Goal: Transaction & Acquisition: Purchase product/service

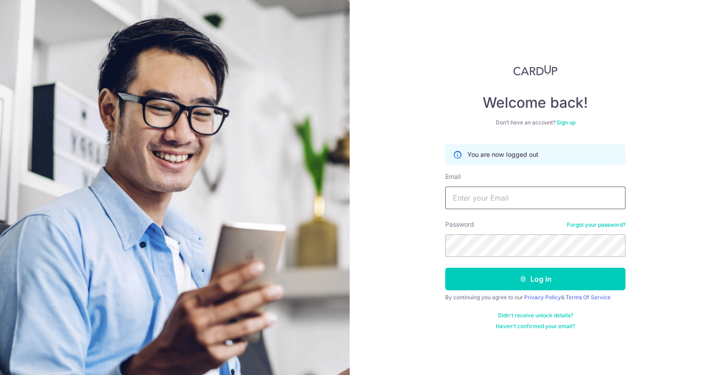
click at [491, 204] on input "Email" at bounding box center [535, 197] width 180 height 23
click at [502, 193] on input "Email" at bounding box center [535, 197] width 180 height 23
type input "[PERSON_NAME][EMAIL_ADDRESS][DOMAIN_NAME]"
click at [445, 268] on button "Log in" at bounding box center [535, 279] width 180 height 23
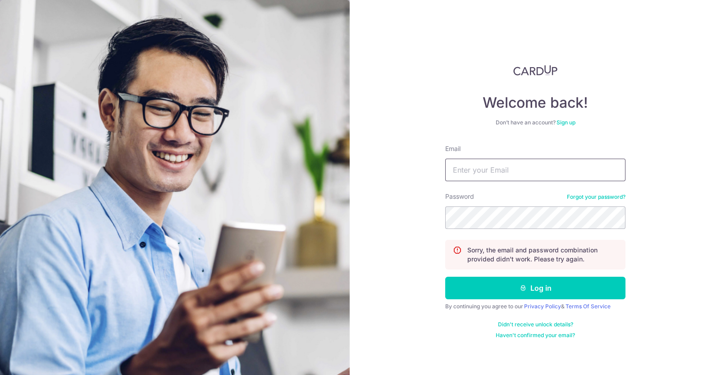
click at [483, 170] on input "Email" at bounding box center [535, 170] width 180 height 23
type input "[PERSON_NAME][EMAIL_ADDRESS][DOMAIN_NAME]"
click at [445, 277] on button "Log in" at bounding box center [535, 288] width 180 height 23
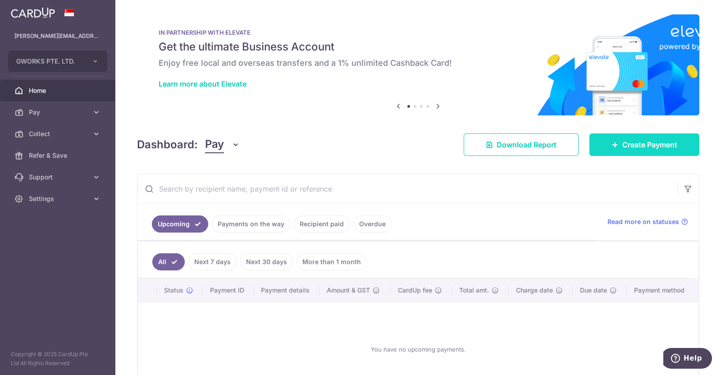
click at [628, 144] on span "Create Payment" at bounding box center [649, 144] width 55 height 11
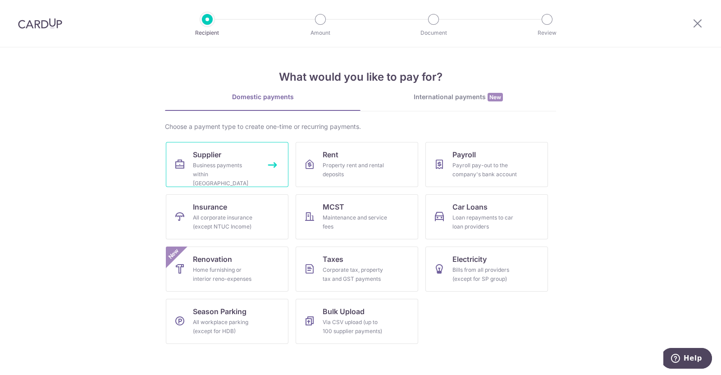
click at [200, 159] on span "Supplier" at bounding box center [207, 154] width 28 height 11
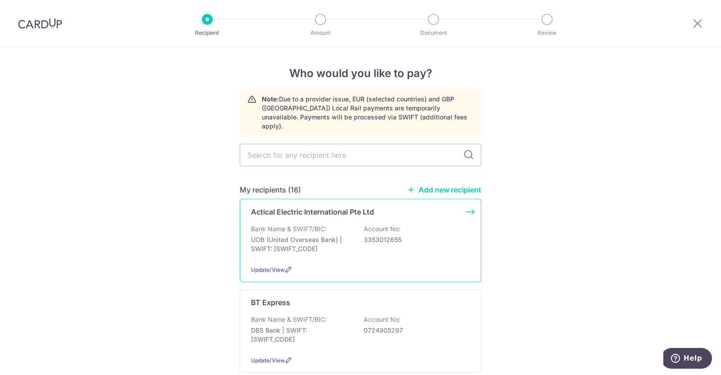
click at [275, 213] on div "Actical Electric International Pte Ltd Bank Name & SWIFT/BIC: UOB (United Overs…" at bounding box center [360, 240] width 241 height 83
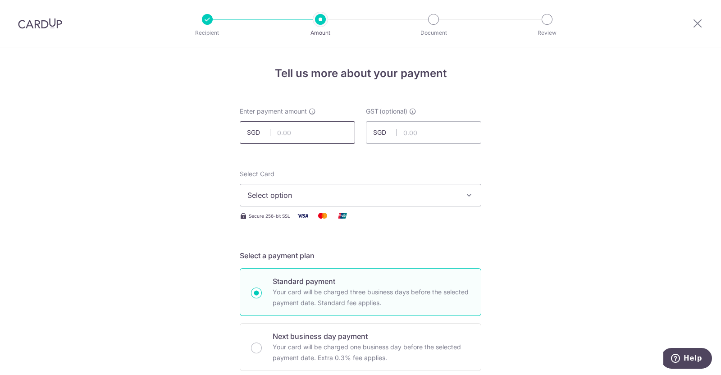
click at [293, 135] on input "text" at bounding box center [297, 132] width 115 height 23
type input "41,328.00"
click at [415, 130] on input "text" at bounding box center [423, 132] width 115 height 23
type input "3,719.52"
click at [362, 189] on button "Select option" at bounding box center [360, 195] width 241 height 23
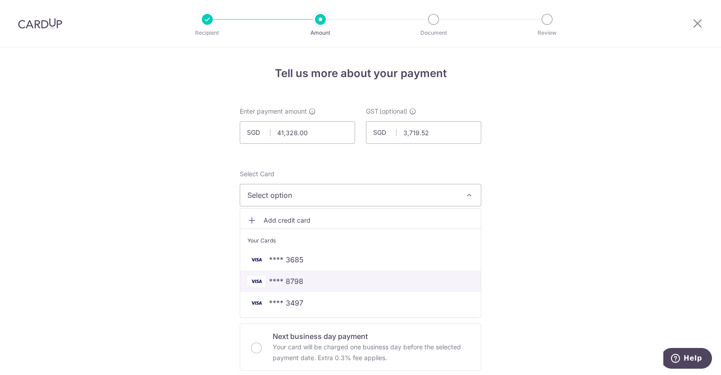
click at [296, 276] on span "**** 8798" at bounding box center [286, 281] width 34 height 11
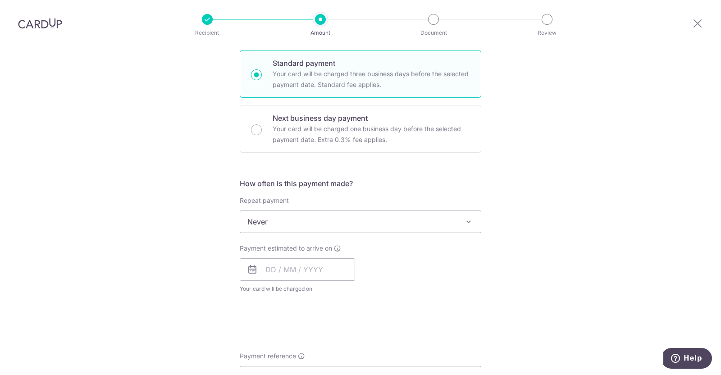
scroll to position [225, 0]
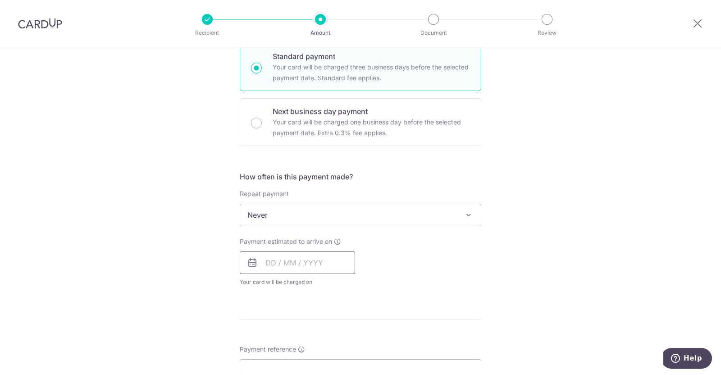
click at [329, 268] on input "text" at bounding box center [297, 262] width 115 height 23
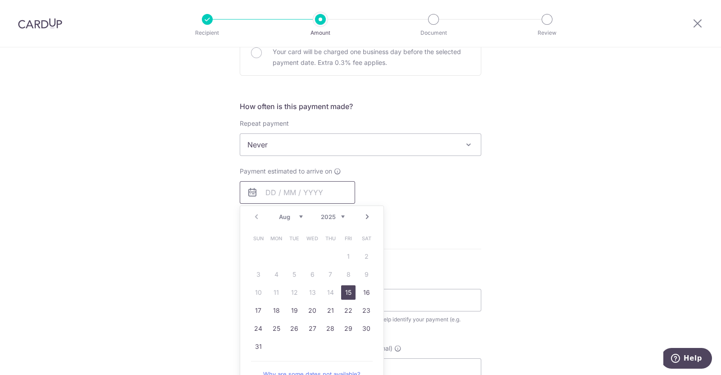
scroll to position [281, 0]
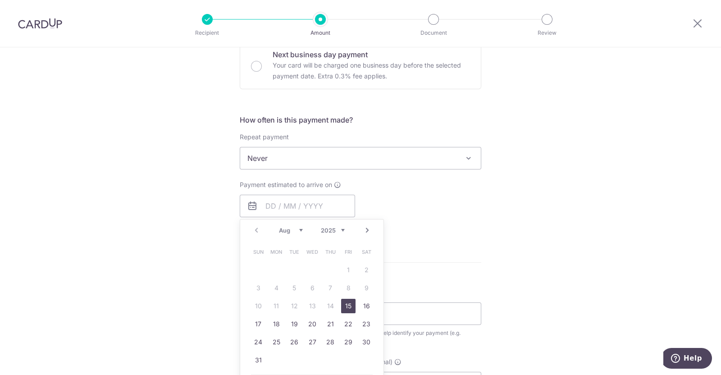
click at [348, 307] on link "15" at bounding box center [348, 306] width 14 height 14
type input "[DATE]"
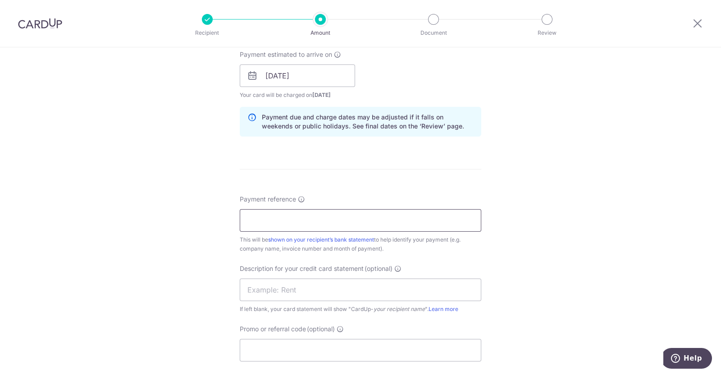
scroll to position [394, 0]
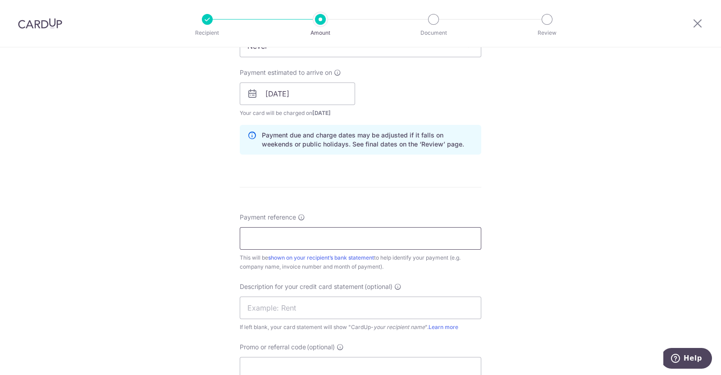
click at [313, 237] on input "Payment reference" at bounding box center [360, 238] width 241 height 23
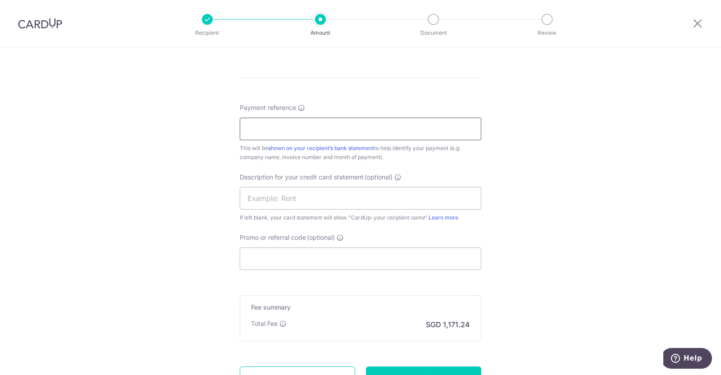
scroll to position [507, 0]
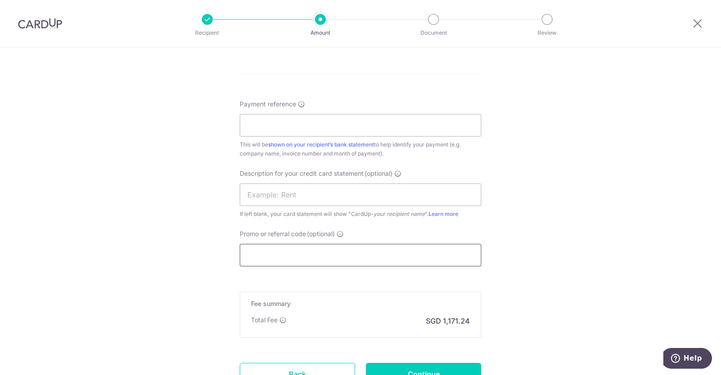
click at [312, 253] on input "Promo or referral code (optional)" at bounding box center [360, 255] width 241 height 23
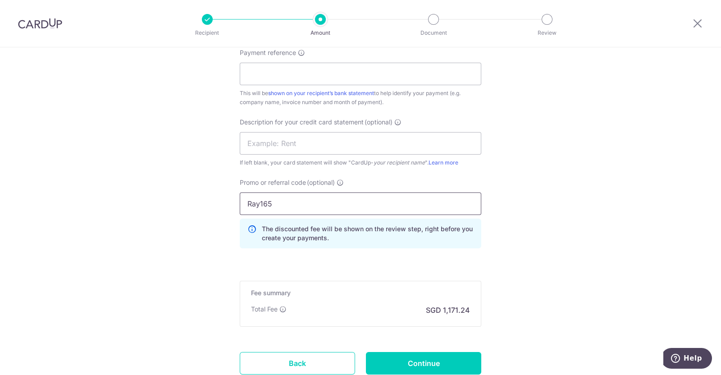
scroll to position [624, 0]
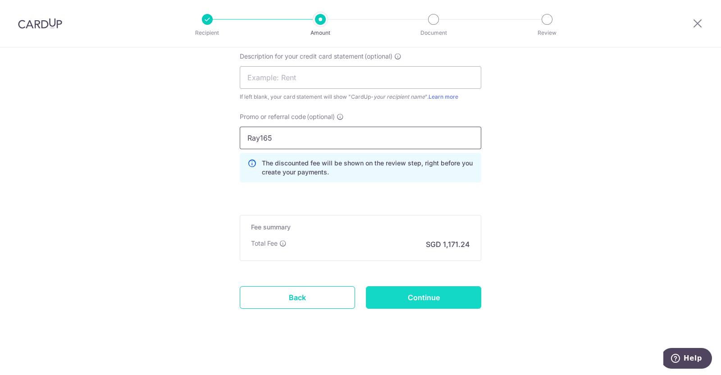
type input "Ray165"
click at [403, 298] on input "Continue" at bounding box center [423, 297] width 115 height 23
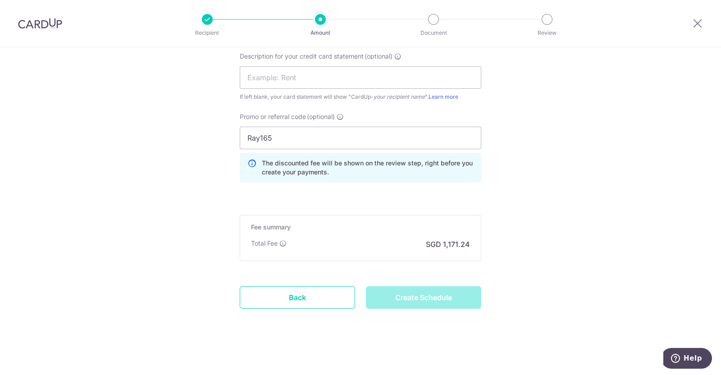
type input "Create Schedule"
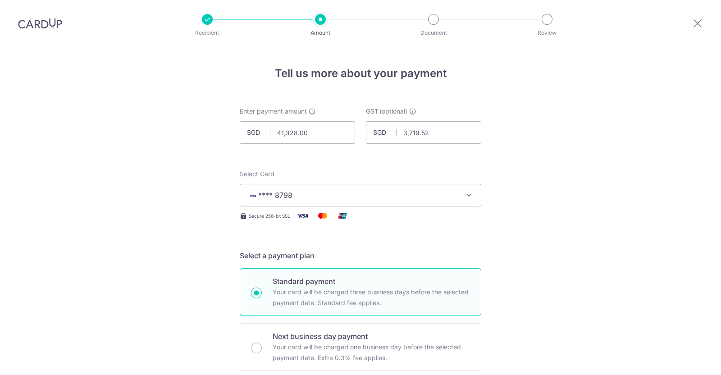
scroll to position [599, 0]
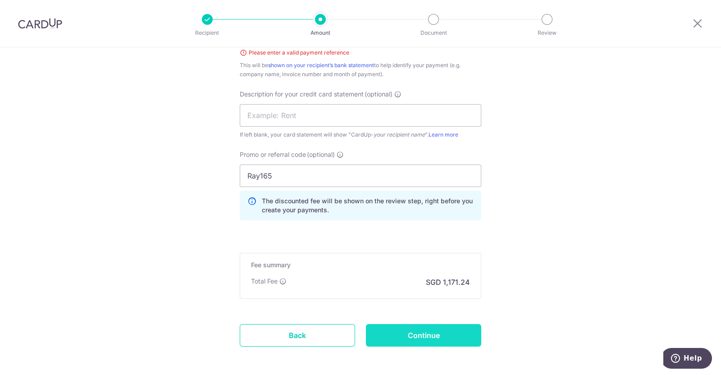
click at [427, 331] on input "Continue" at bounding box center [423, 335] width 115 height 23
type input "Create Schedule"
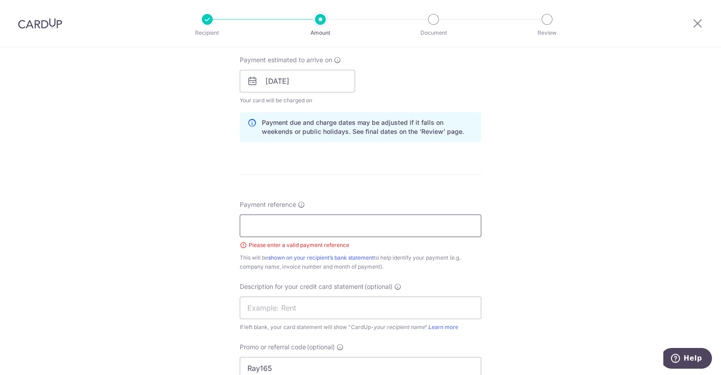
scroll to position [373, 0]
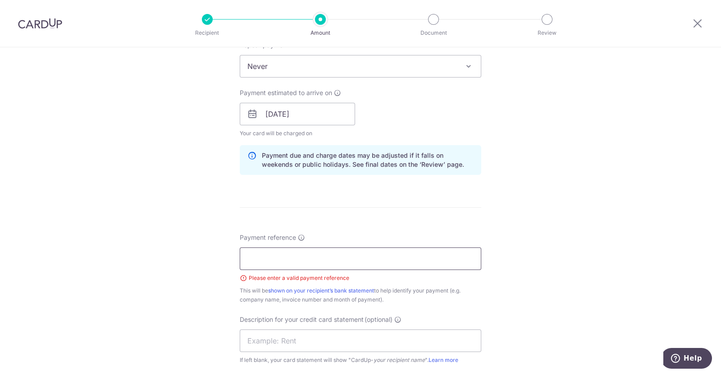
click at [329, 258] on input "Payment reference" at bounding box center [360, 258] width 241 height 23
click at [311, 263] on input "Payment reference" at bounding box center [360, 258] width 241 height 23
type input "Actical"
click at [598, 229] on div "Tell us more about your payment Enter payment amount SGD 41,328.00 41328.00 GST…" at bounding box center [360, 156] width 721 height 965
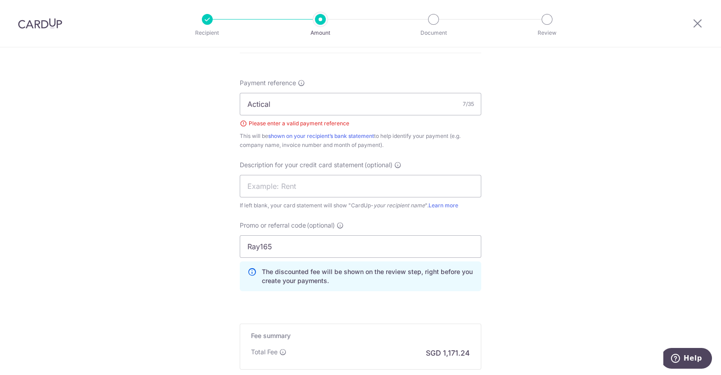
scroll to position [636, 0]
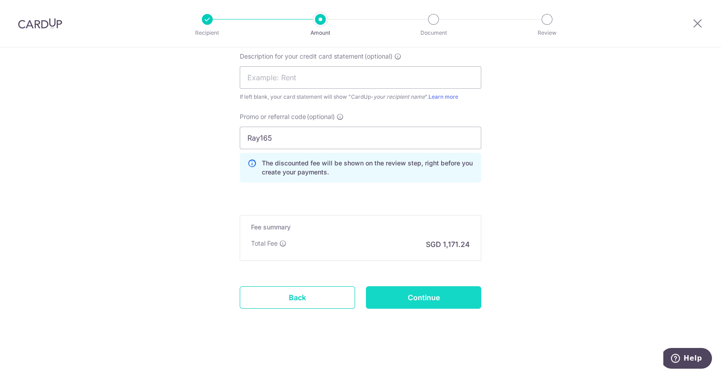
click at [454, 296] on input "Continue" at bounding box center [423, 297] width 115 height 23
type input "Create Schedule"
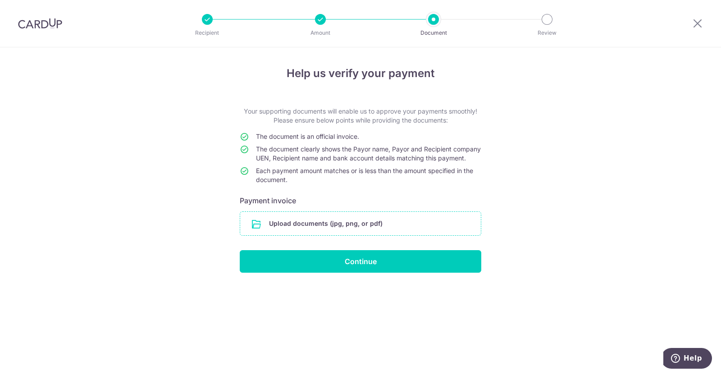
click at [333, 234] on input "file" at bounding box center [360, 223] width 241 height 23
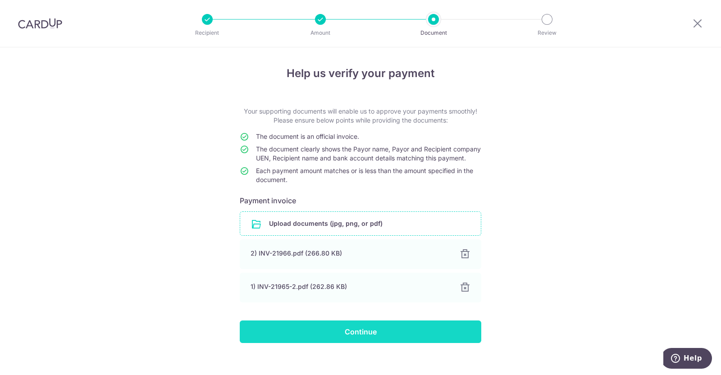
click at [431, 343] on input "Continue" at bounding box center [360, 331] width 241 height 23
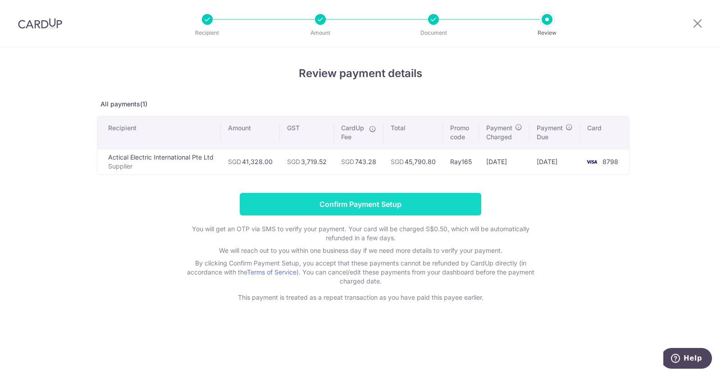
click at [351, 206] on input "Confirm Payment Setup" at bounding box center [360, 204] width 241 height 23
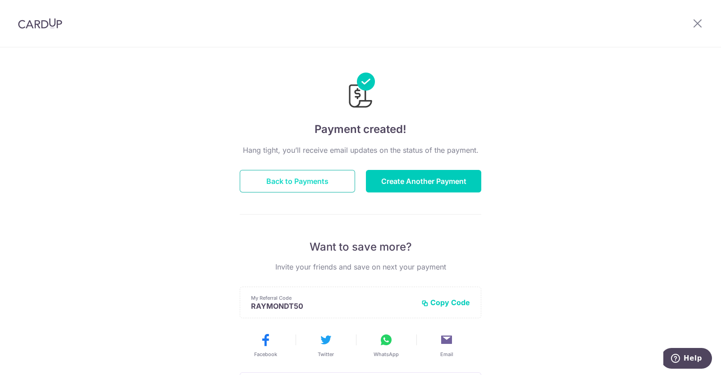
click at [304, 177] on button "Back to Payments" at bounding box center [297, 181] width 115 height 23
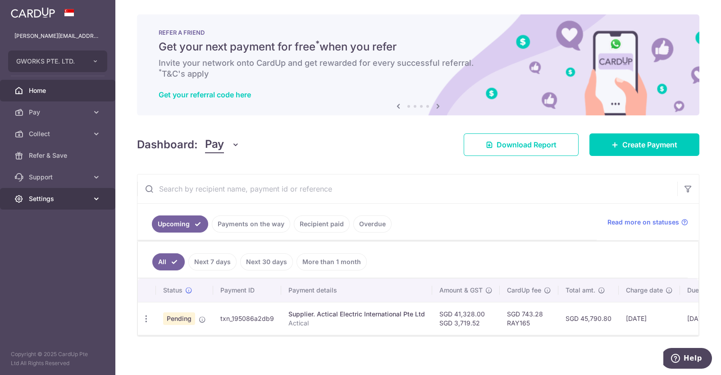
click at [70, 200] on span "Settings" at bounding box center [58, 198] width 59 height 9
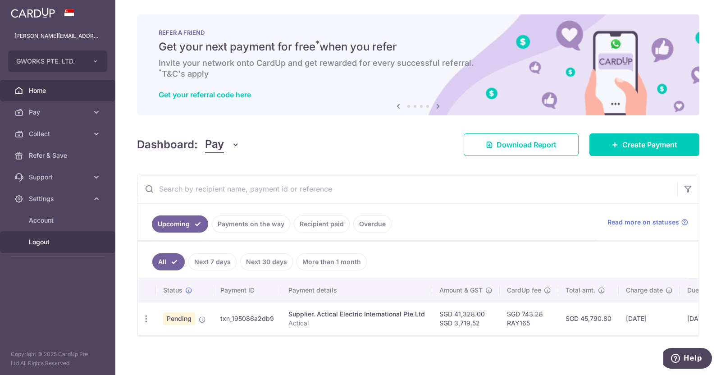
click at [65, 237] on span "Logout" at bounding box center [58, 241] width 59 height 9
